Goal: Task Accomplishment & Management: Use online tool/utility

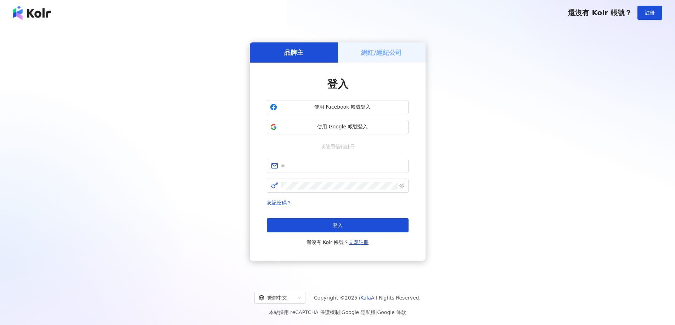
click at [389, 58] on div "網紅/經紀公司" at bounding box center [381, 52] width 88 height 20
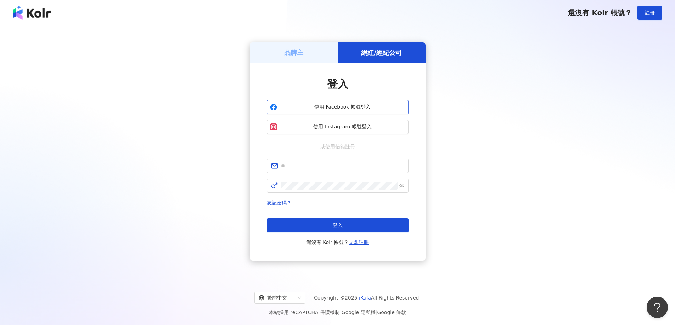
click at [380, 109] on span "使用 Facebook 帳號登入" at bounding box center [342, 107] width 125 height 7
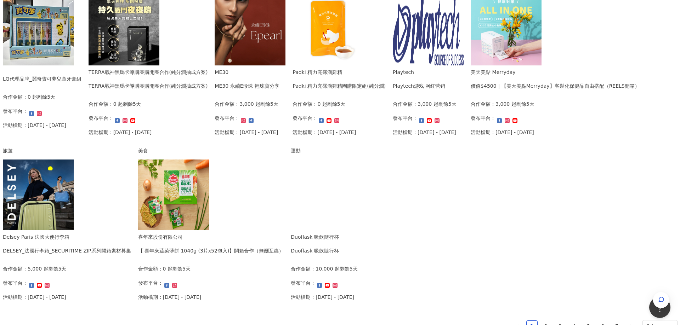
scroll to position [177, 0]
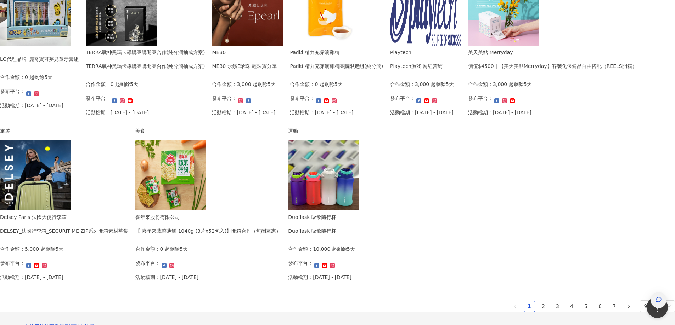
click at [655, 297] on span "button" at bounding box center [658, 300] width 6 height 7
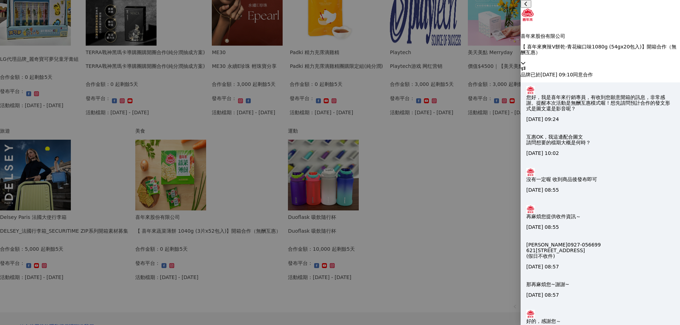
scroll to position [488, 0]
click at [84, 217] on div at bounding box center [340, 162] width 680 height 325
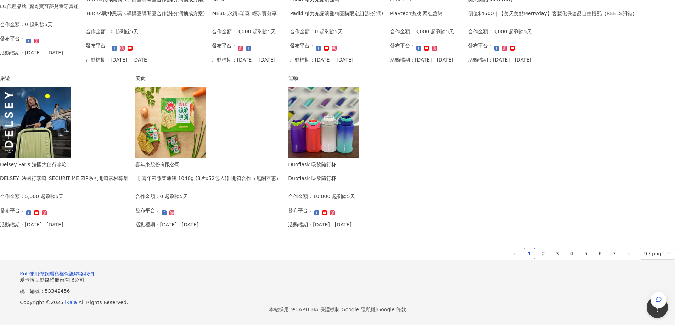
scroll to position [436, 0]
